Goal: Information Seeking & Learning: Learn about a topic

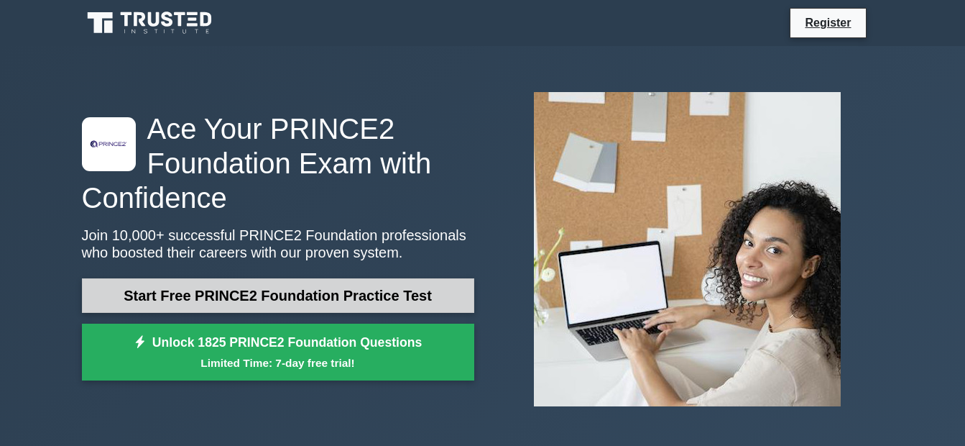
click at [257, 289] on link "Start Free PRINCE2 Foundation Practice Test" at bounding box center [278, 295] width 392 height 35
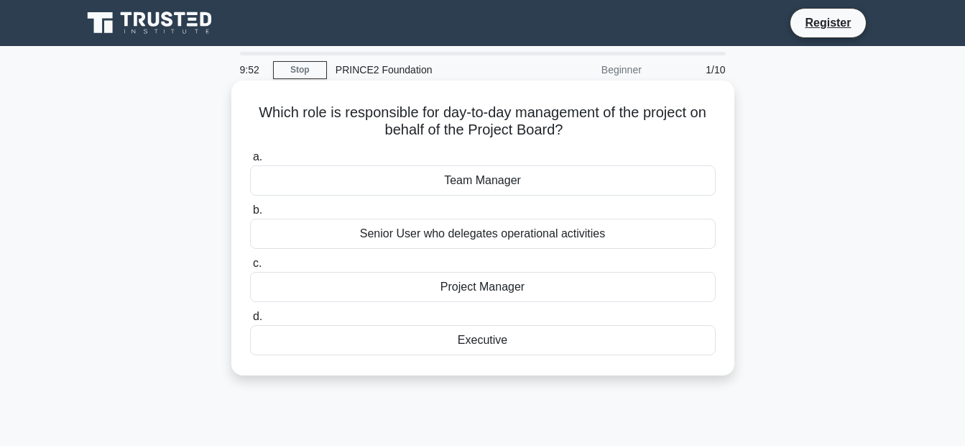
click at [452, 290] on div "Project Manager" at bounding box center [483, 287] width 466 height 30
click at [250, 268] on input "c. Project Manager" at bounding box center [250, 263] width 0 height 9
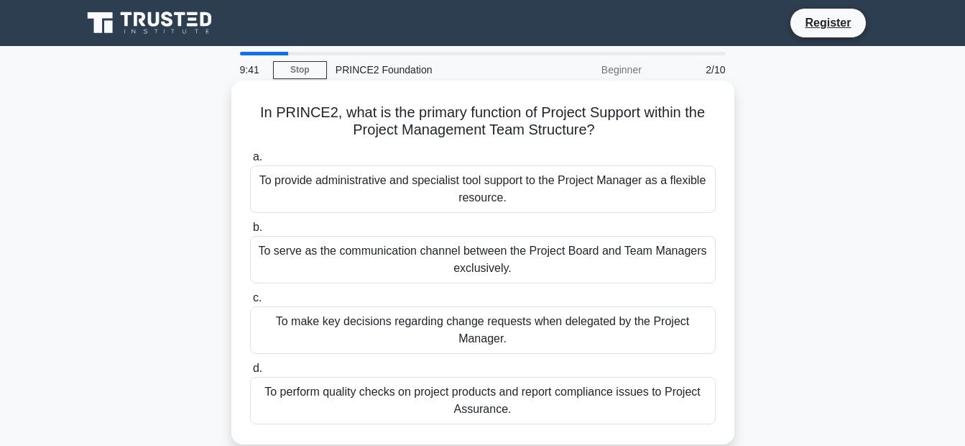
click at [467, 175] on div "To provide administrative and specialist tool support to the Project Manager as…" at bounding box center [483, 188] width 466 height 47
click at [250, 162] on input "a. To provide administrative and specialist tool support to the Project Manager…" at bounding box center [250, 156] width 0 height 9
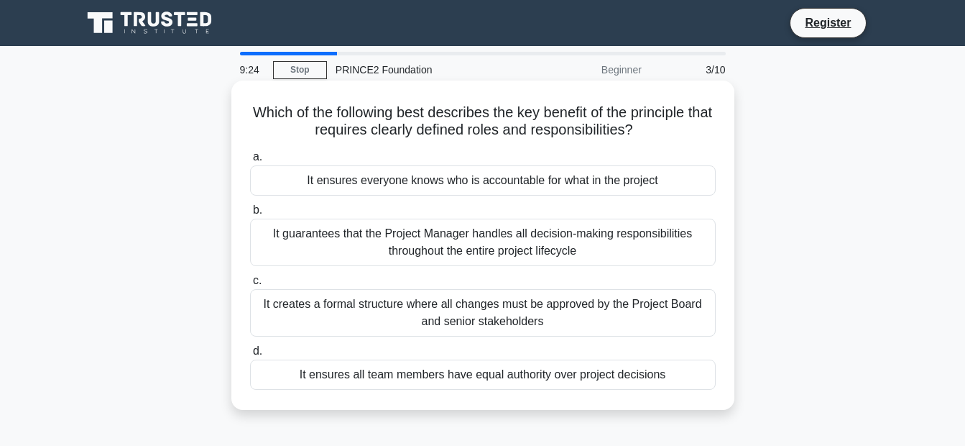
click at [476, 178] on div "It ensures everyone knows who is accountable for what in the project" at bounding box center [483, 180] width 466 height 30
click at [250, 162] on input "a. It ensures everyone knows who is accountable for what in the project" at bounding box center [250, 156] width 0 height 9
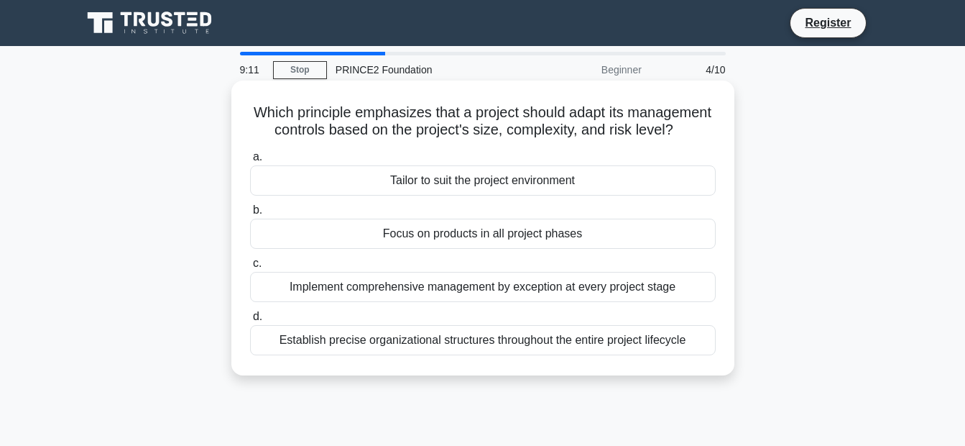
click at [487, 196] on div "Tailor to suit the project environment" at bounding box center [483, 180] width 466 height 30
click at [250, 162] on input "a. Tailor to suit the project environment" at bounding box center [250, 156] width 0 height 9
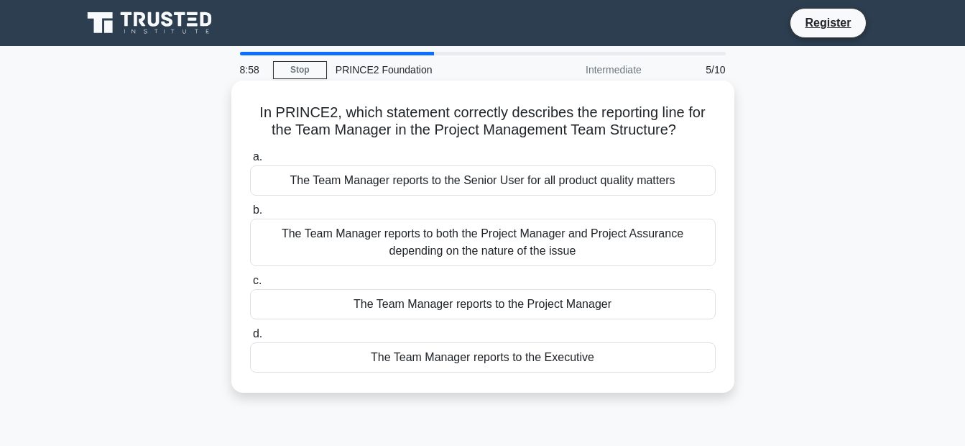
click at [523, 309] on div "The Team Manager reports to the Project Manager" at bounding box center [483, 304] width 466 height 30
click at [250, 285] on input "c. The Team Manager reports to the Project Manager" at bounding box center [250, 280] width 0 height 9
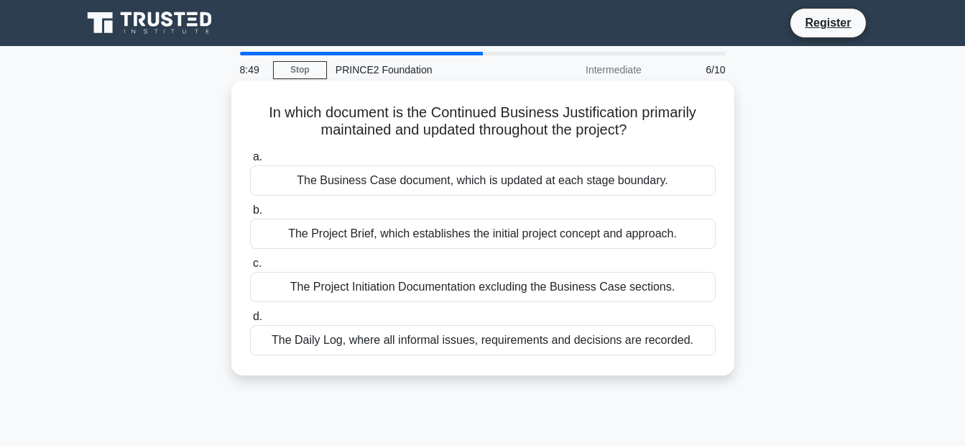
click at [472, 185] on div "The Business Case document, which is updated at each stage boundary." at bounding box center [483, 180] width 466 height 30
click at [250, 162] on input "a. The Business Case document, which is updated at each stage boundary." at bounding box center [250, 156] width 0 height 9
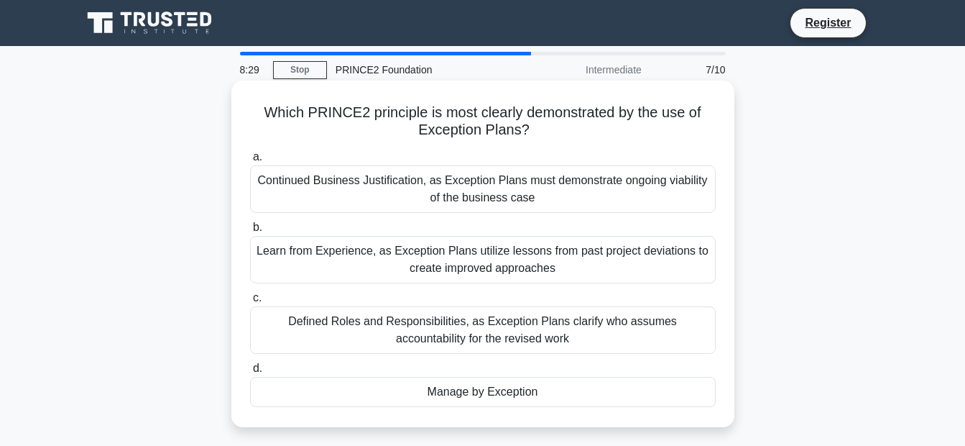
click at [513, 188] on div "Continued Business Justification, as Exception Plans must demonstrate ongoing v…" at bounding box center [483, 188] width 466 height 47
click at [250, 162] on input "a. Continued Business Justification, as Exception Plans must demonstrate ongoin…" at bounding box center [250, 156] width 0 height 9
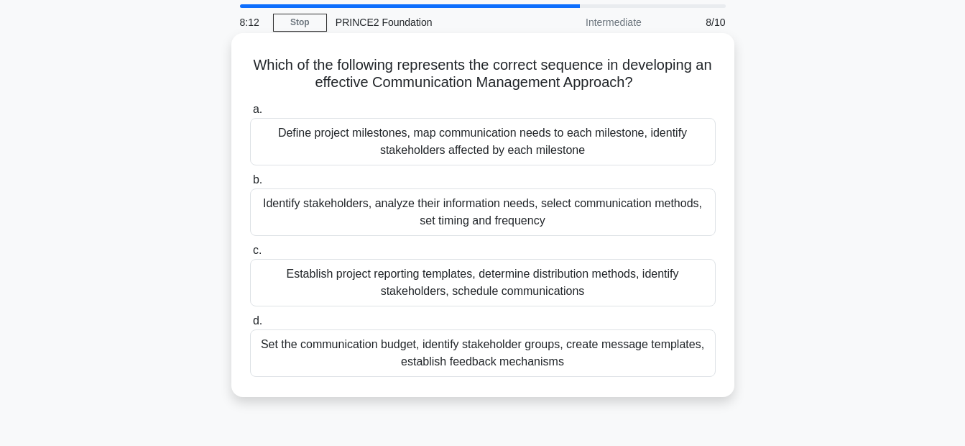
scroll to position [72, 0]
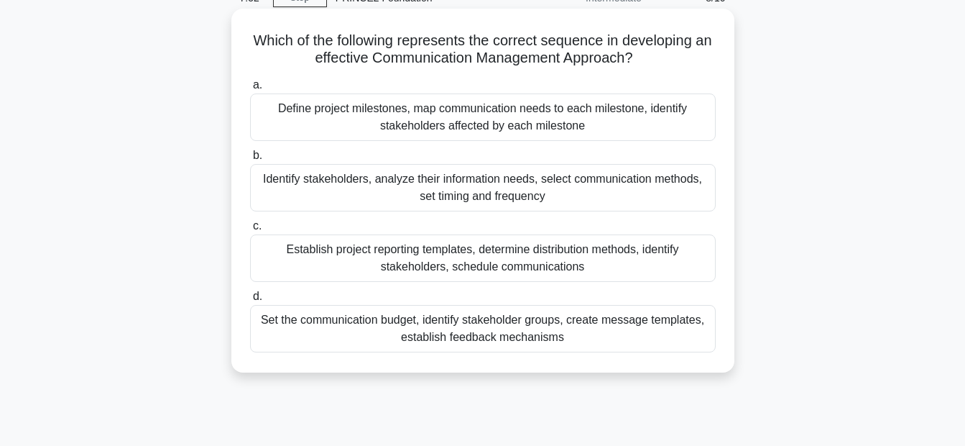
click at [539, 193] on div "Identify stakeholders, analyze their information needs, select communication me…" at bounding box center [483, 187] width 466 height 47
click at [250, 160] on input "b. Identify stakeholders, analyze their information needs, select communication…" at bounding box center [250, 155] width 0 height 9
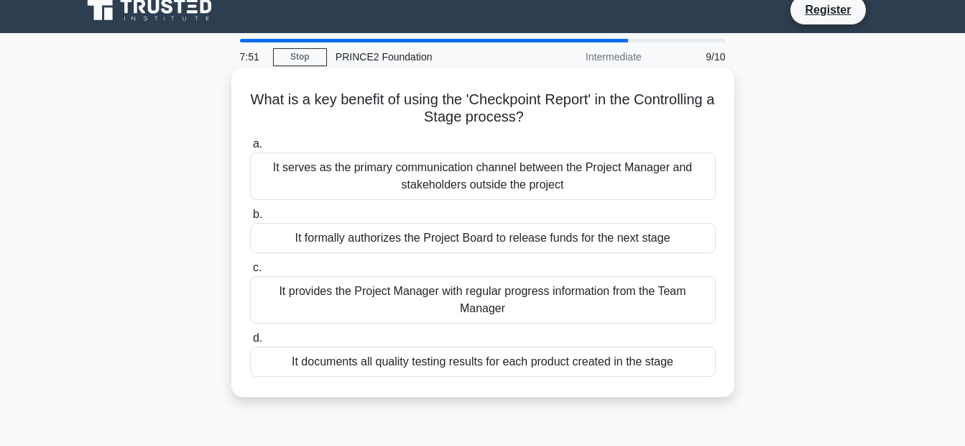
scroll to position [0, 0]
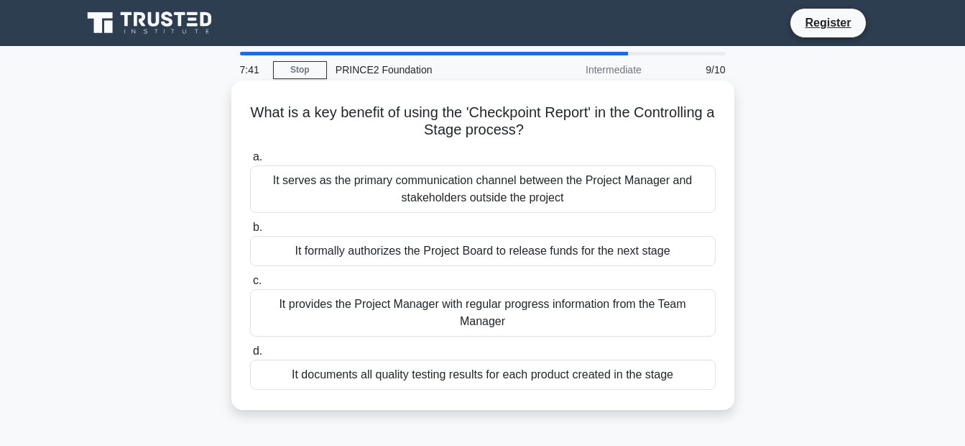
click at [615, 313] on div "It provides the Project Manager with regular progress information from the Team…" at bounding box center [483, 312] width 466 height 47
click at [250, 285] on input "c. It provides the Project Manager with regular progress information from the T…" at bounding box center [250, 280] width 0 height 9
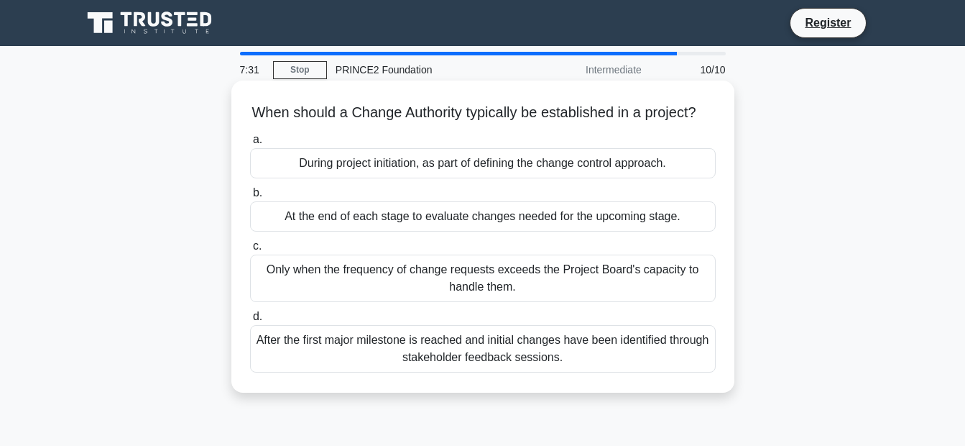
click at [437, 178] on div "During project initiation, as part of defining the change control approach." at bounding box center [483, 163] width 466 height 30
click at [250, 144] on input "a. During project initiation, as part of defining the change control approach." at bounding box center [250, 139] width 0 height 9
